Goal: Check status

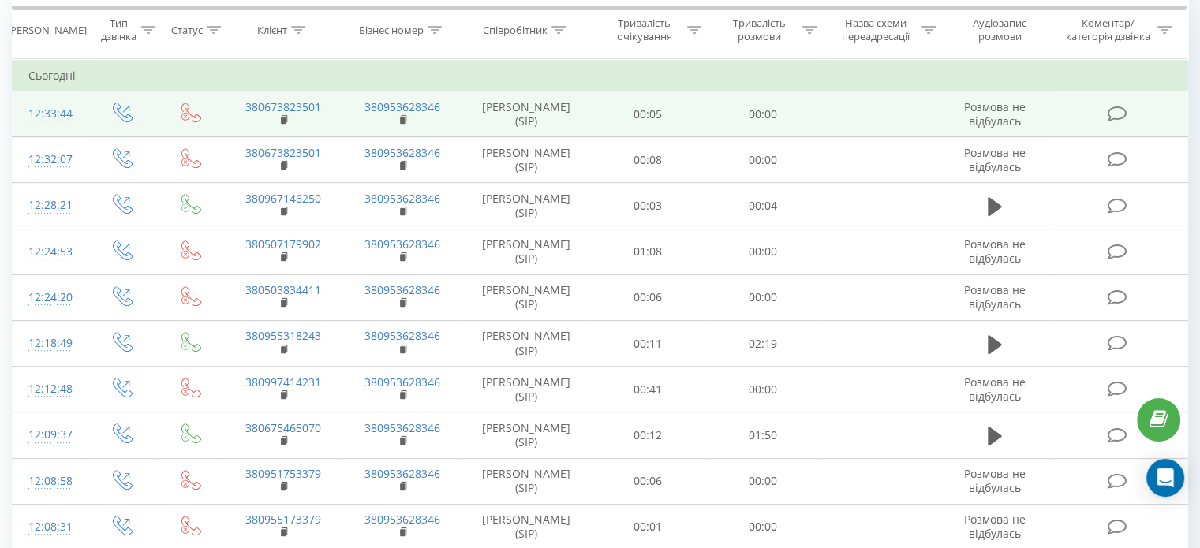
scroll to position [631, 0]
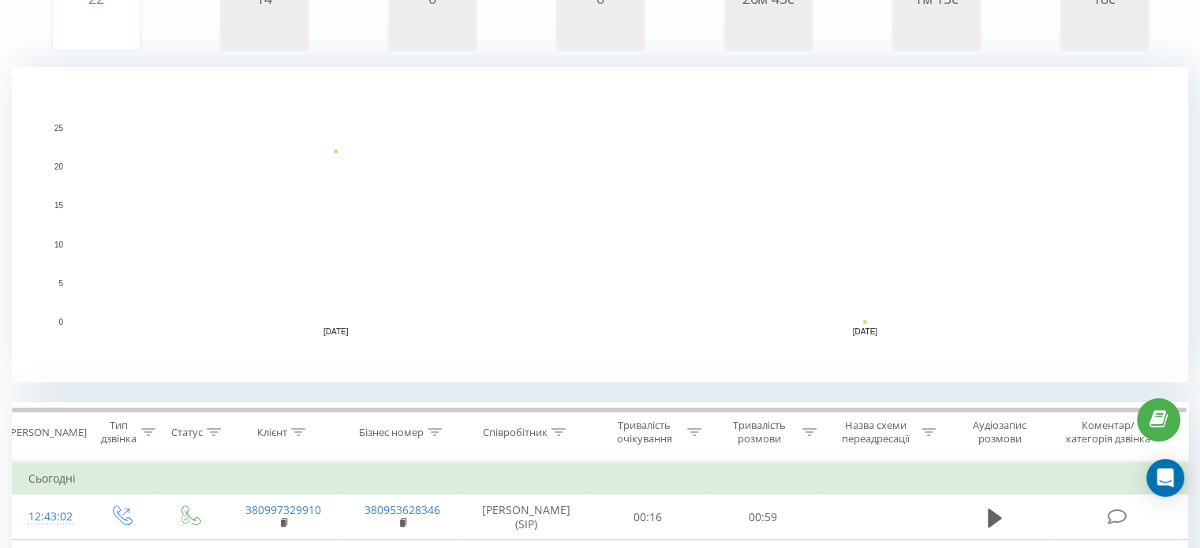
scroll to position [79, 0]
